Goal: Task Accomplishment & Management: Manage account settings

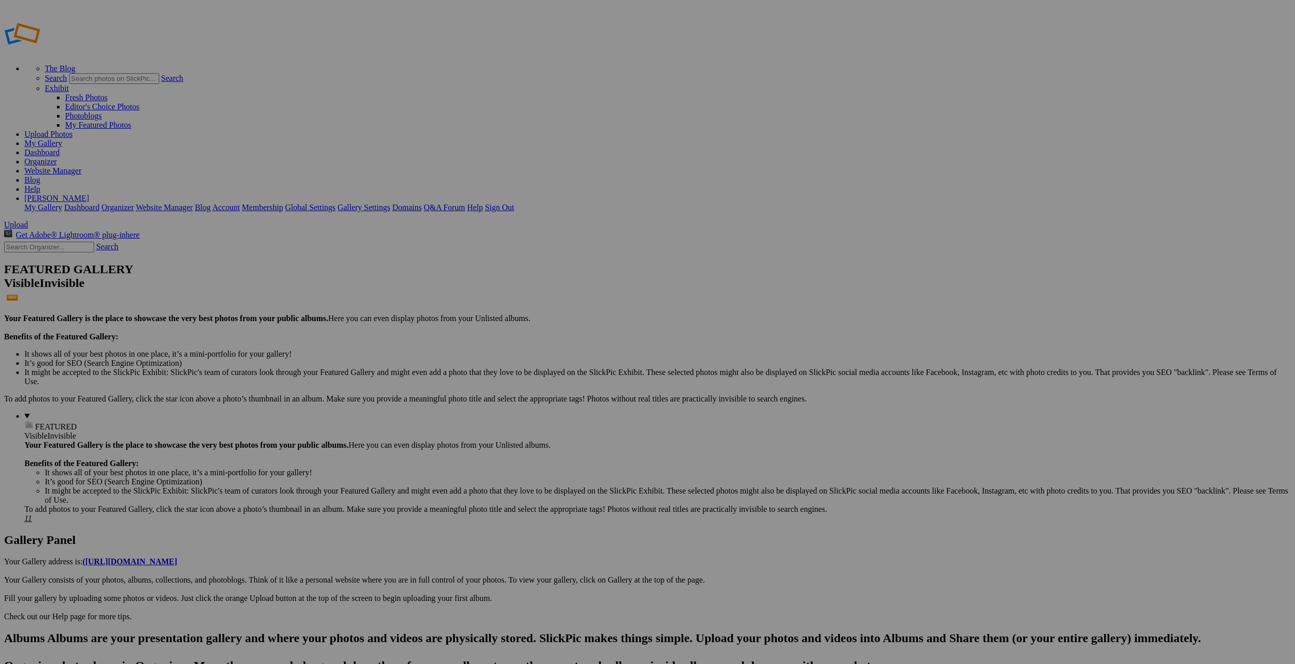
type input "Queyras"
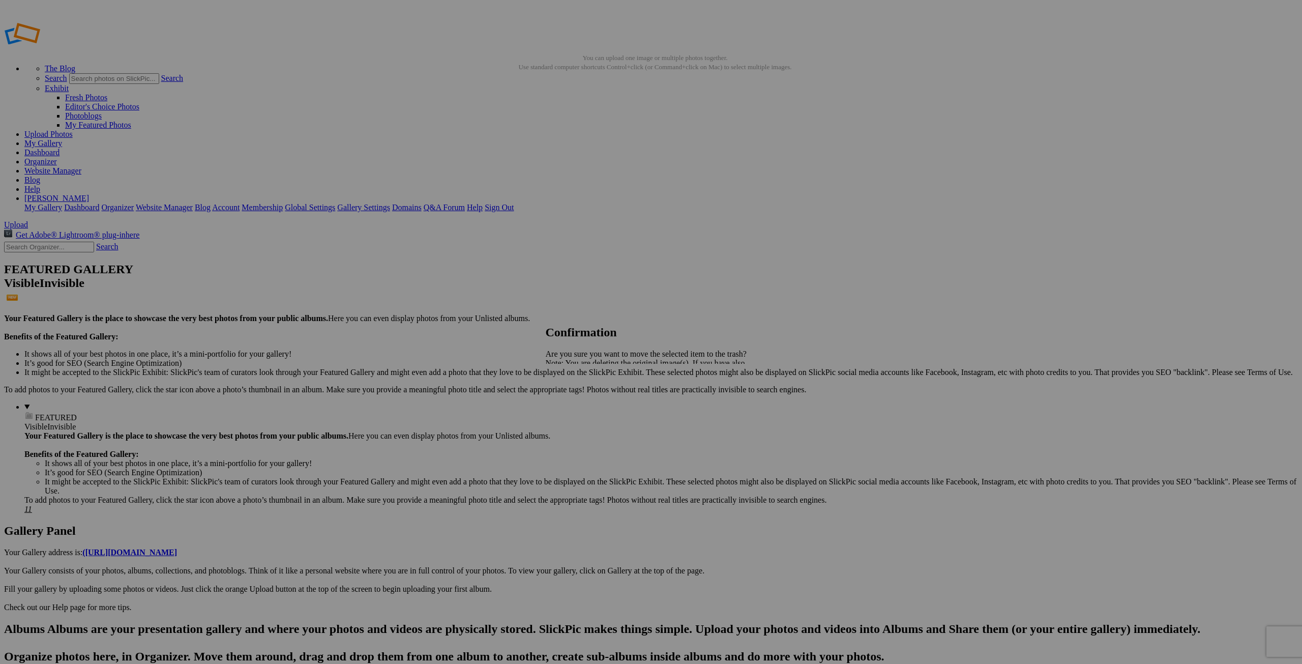
click at [580, 399] on span "Yes" at bounding box center [574, 398] width 12 height 9
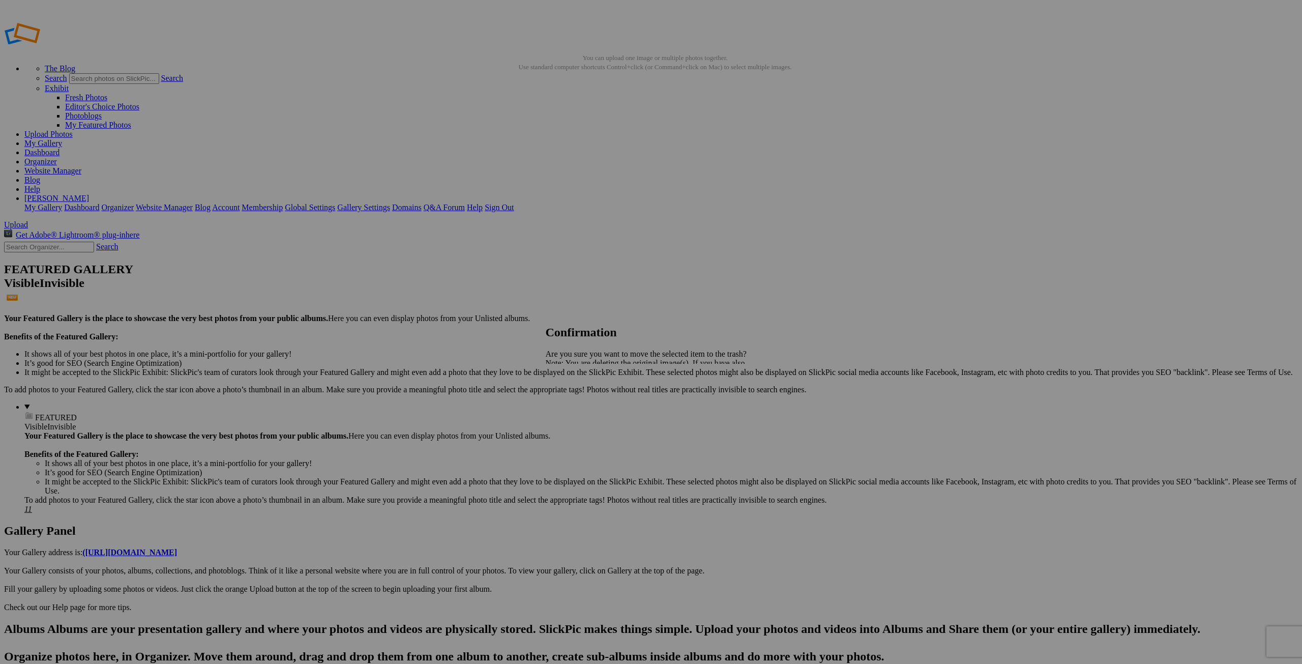
click at [580, 400] on span "Yes" at bounding box center [574, 398] width 12 height 9
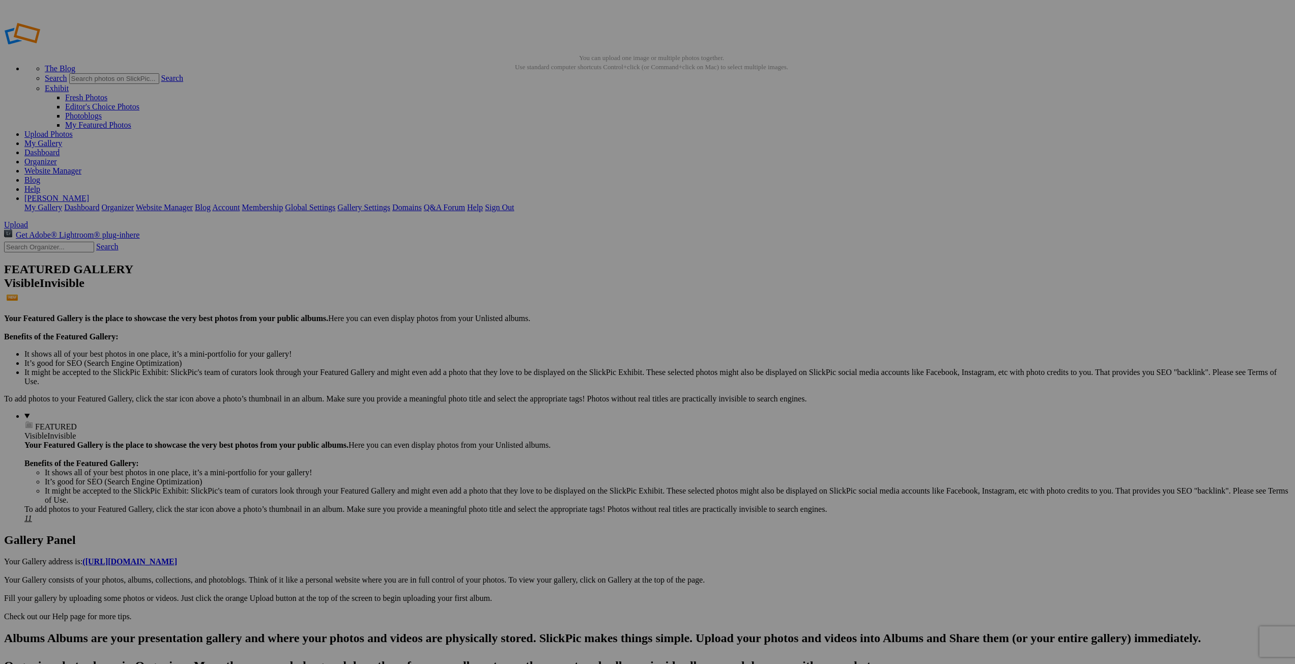
type input "Queyras"
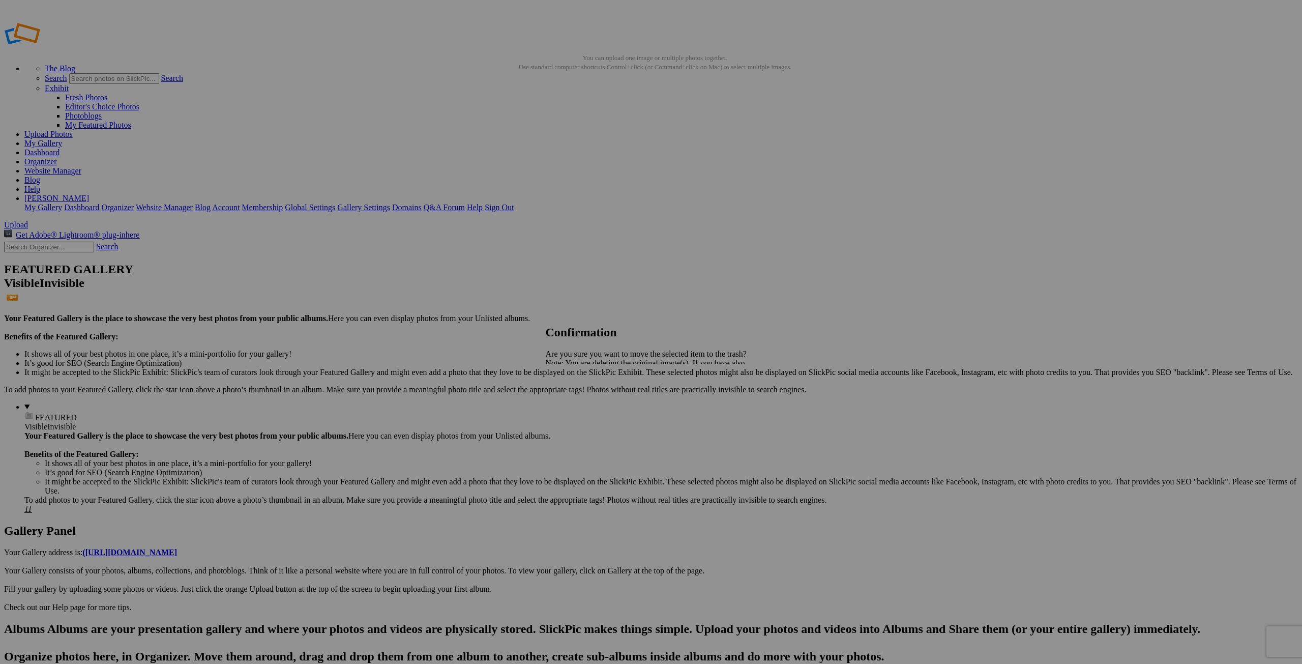
click at [580, 401] on span "Yes" at bounding box center [574, 398] width 12 height 9
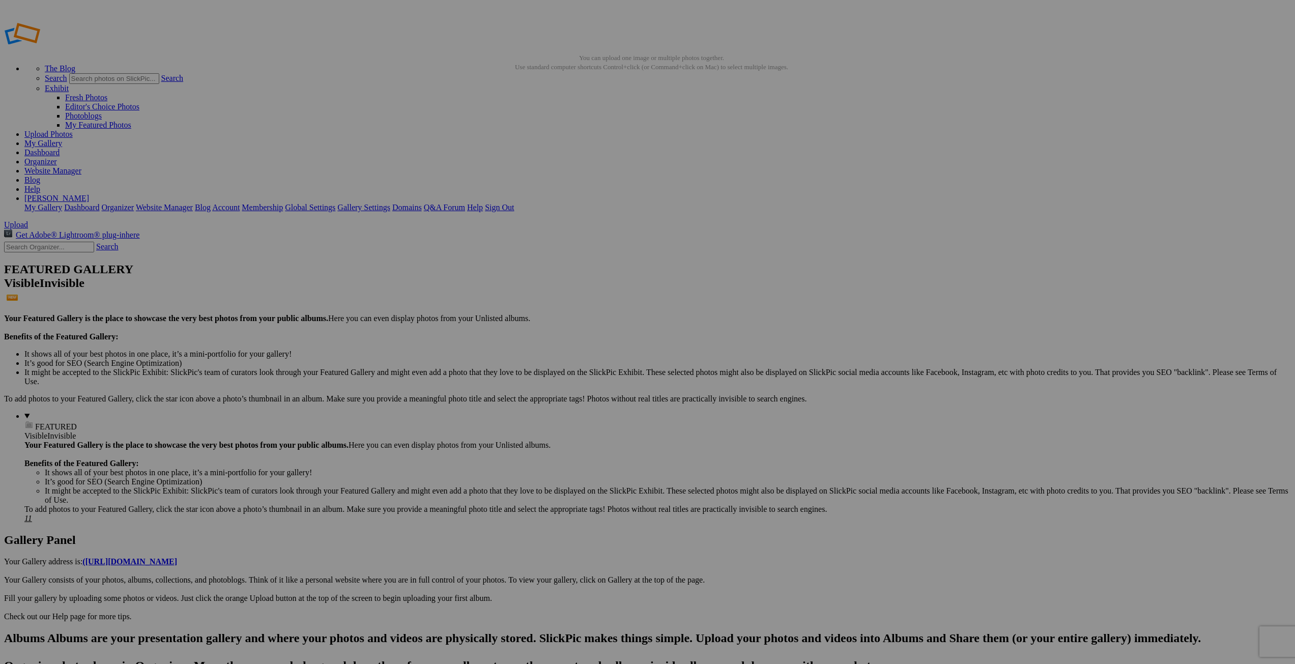
drag, startPoint x: 1009, startPoint y: 320, endPoint x: 1014, endPoint y: 319, distance: 5.2
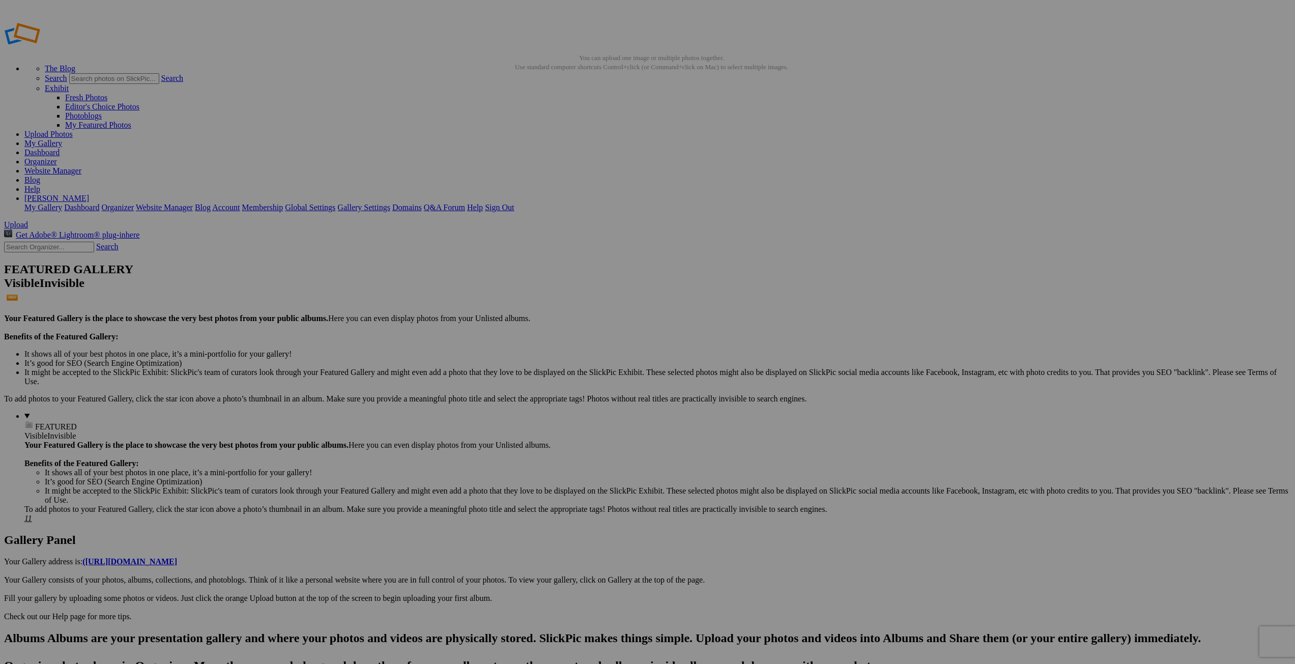
scroll to position [0, 1]
drag, startPoint x: 1037, startPoint y: 315, endPoint x: 1043, endPoint y: 315, distance: 6.1
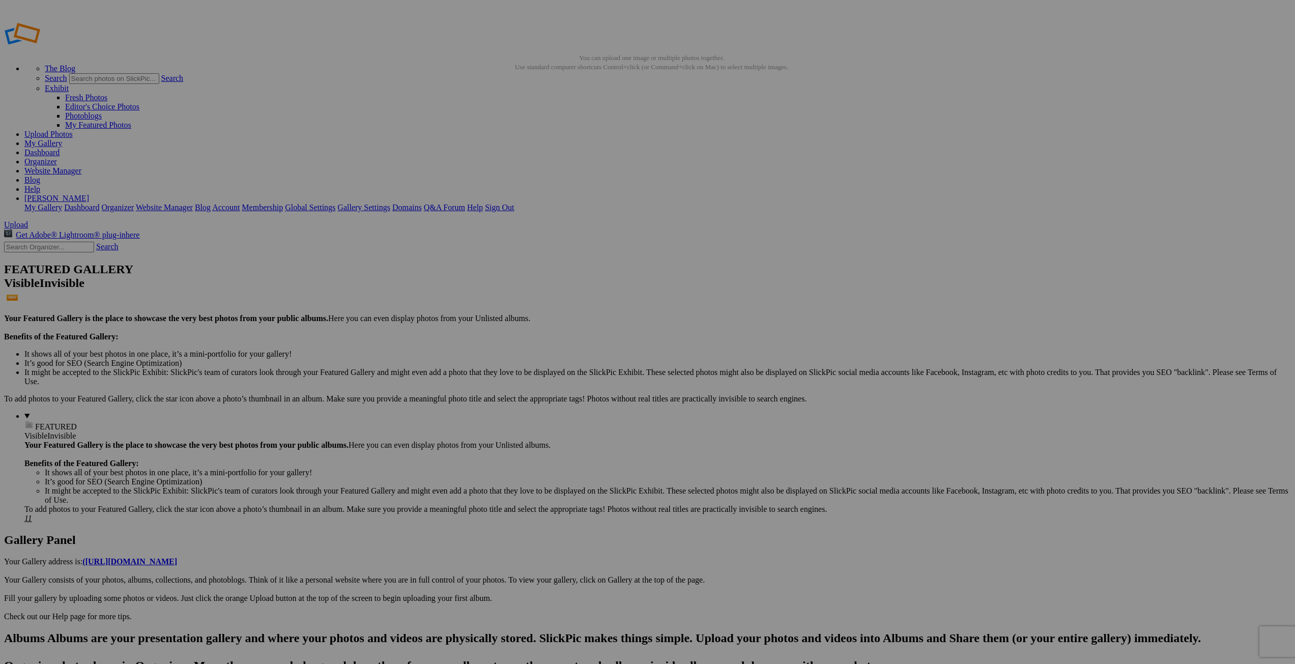
drag, startPoint x: 1013, startPoint y: 319, endPoint x: 1055, endPoint y: 316, distance: 42.4
type input "Quyears25-113"
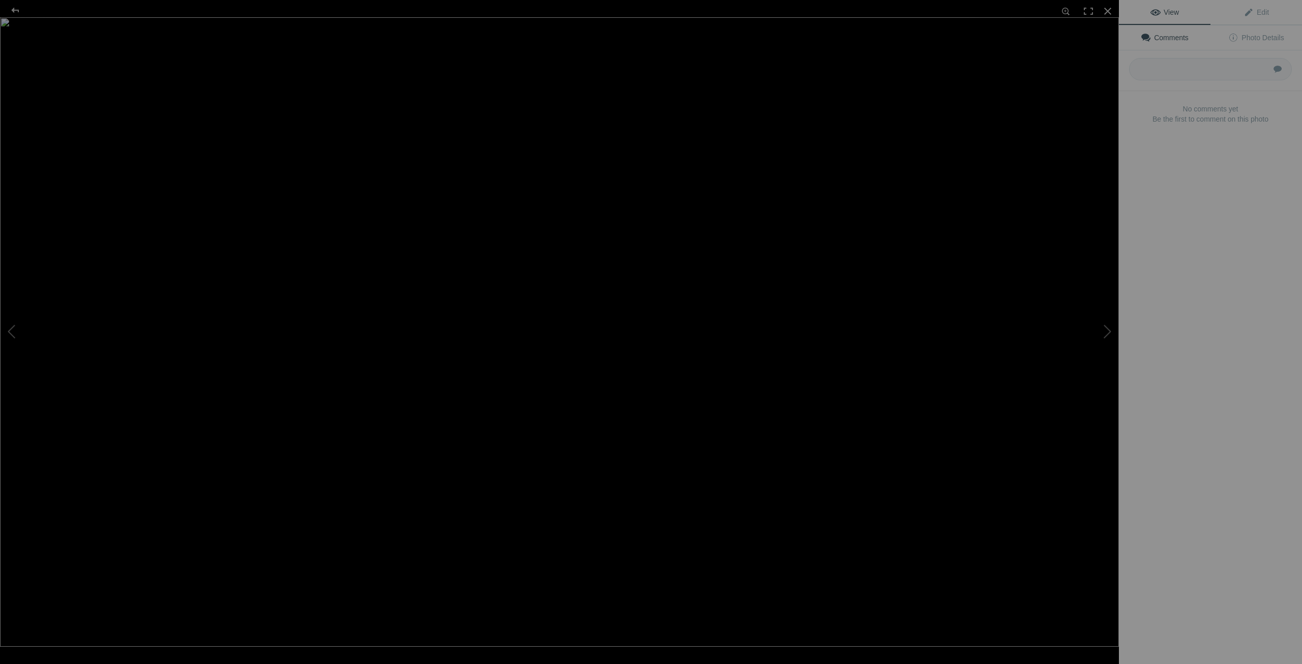
click at [284, 286] on div at bounding box center [559, 349] width 1119 height 664
click at [1107, 8] on div at bounding box center [1108, 11] width 22 height 22
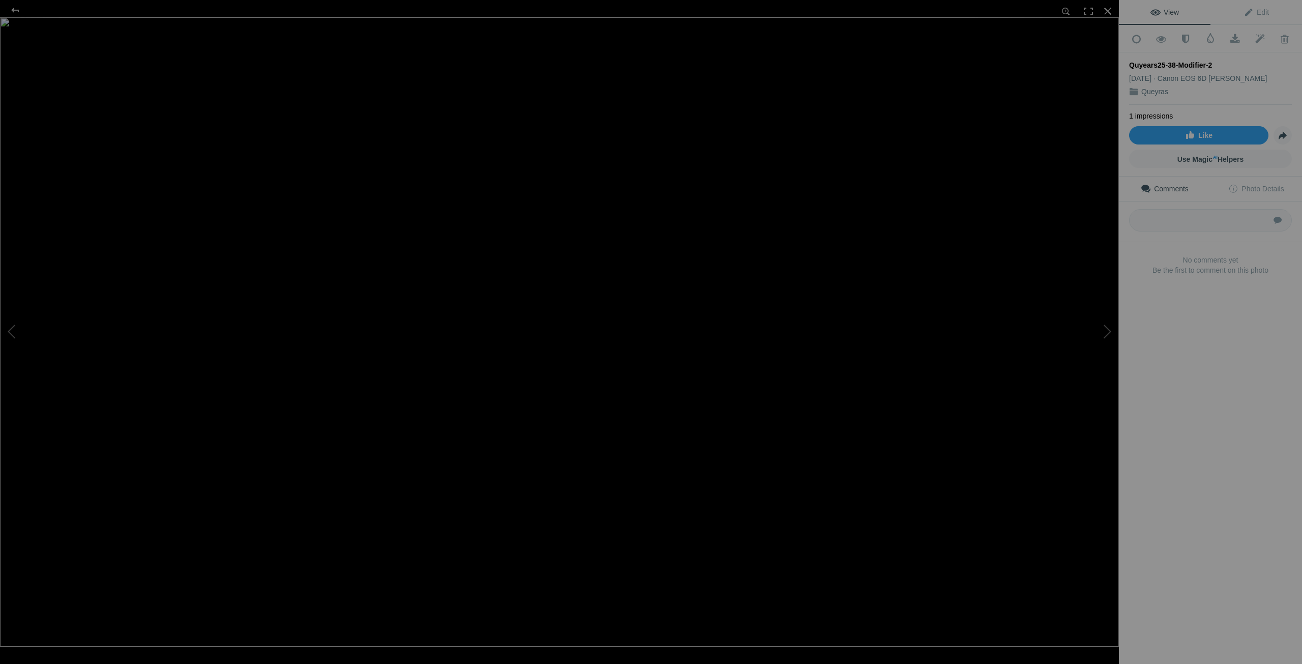
click at [502, 311] on img at bounding box center [559, 331] width 1119 height 629
click at [1109, 10] on div at bounding box center [1108, 11] width 22 height 22
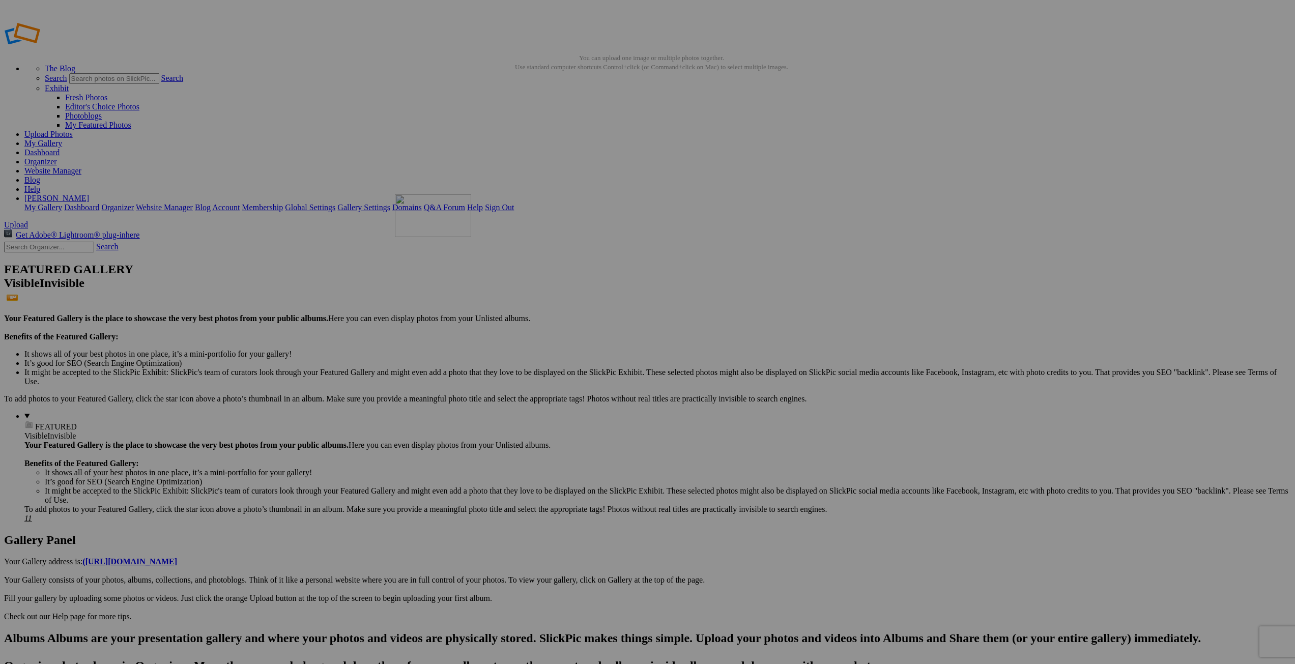
drag, startPoint x: 288, startPoint y: 318, endPoint x: 541, endPoint y: 268, distance: 257.9
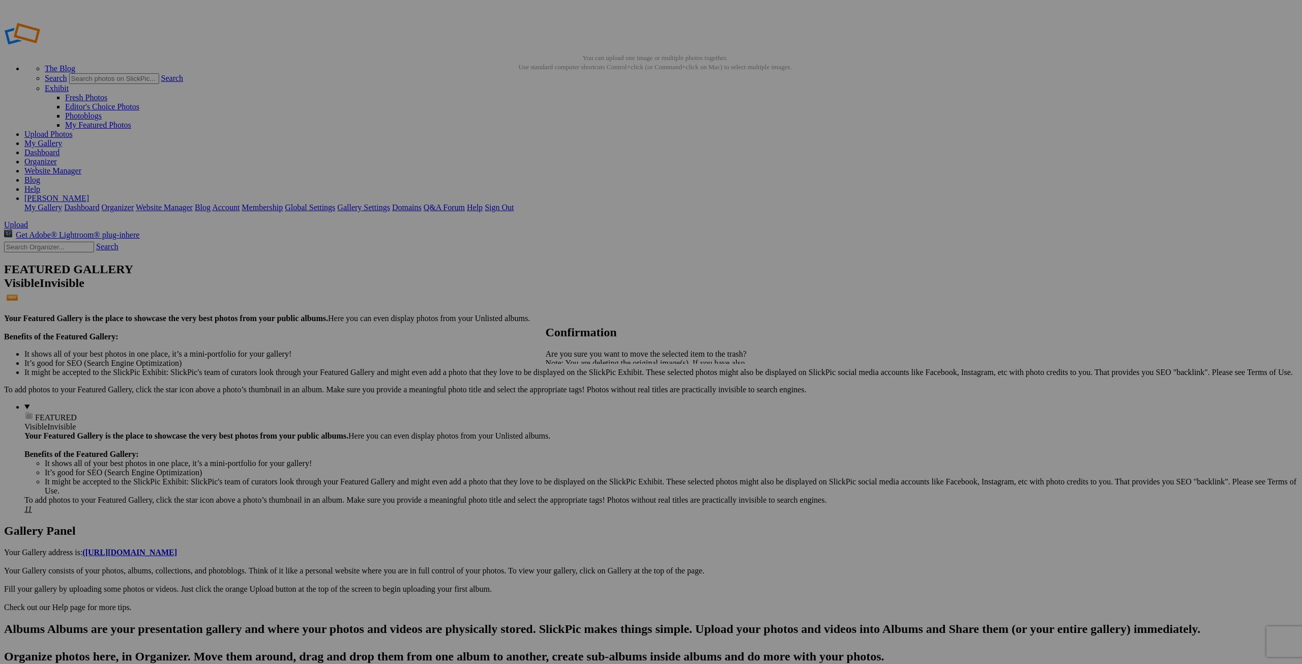
click at [580, 395] on link "Yes" at bounding box center [574, 398] width 12 height 9
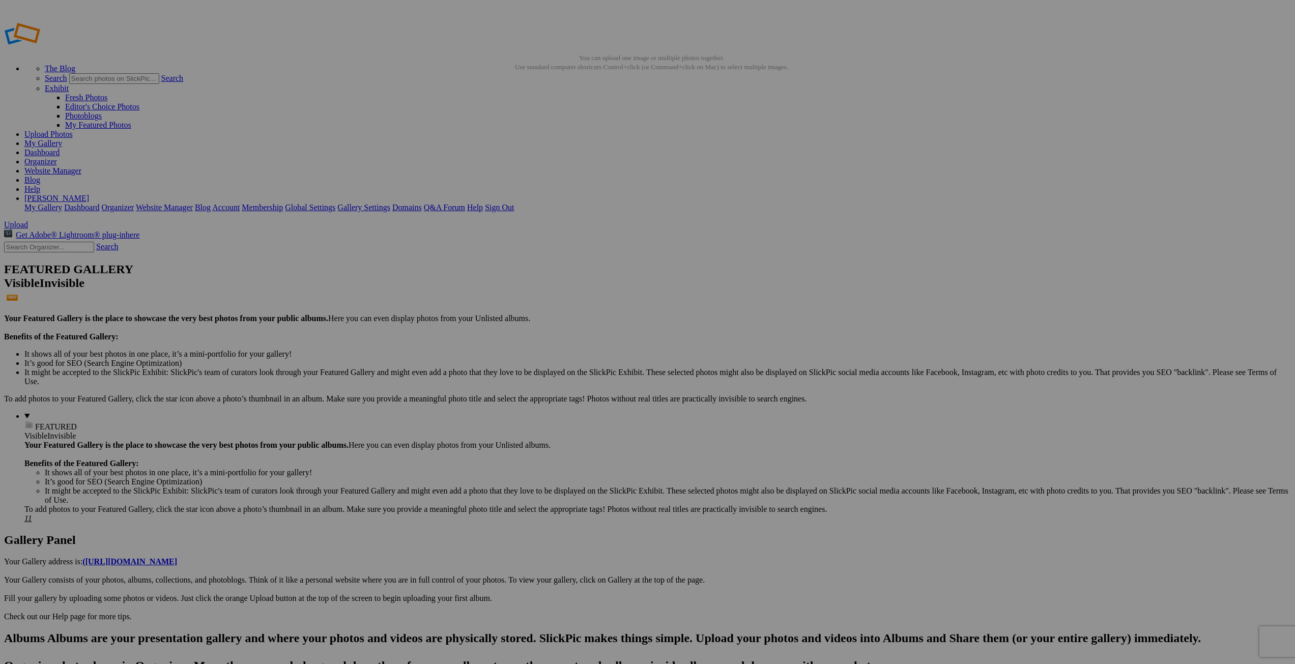
drag, startPoint x: 559, startPoint y: 303, endPoint x: 604, endPoint y: 304, distance: 45.3
type input "Quyears25-38"
